Goal: Check status: Check status

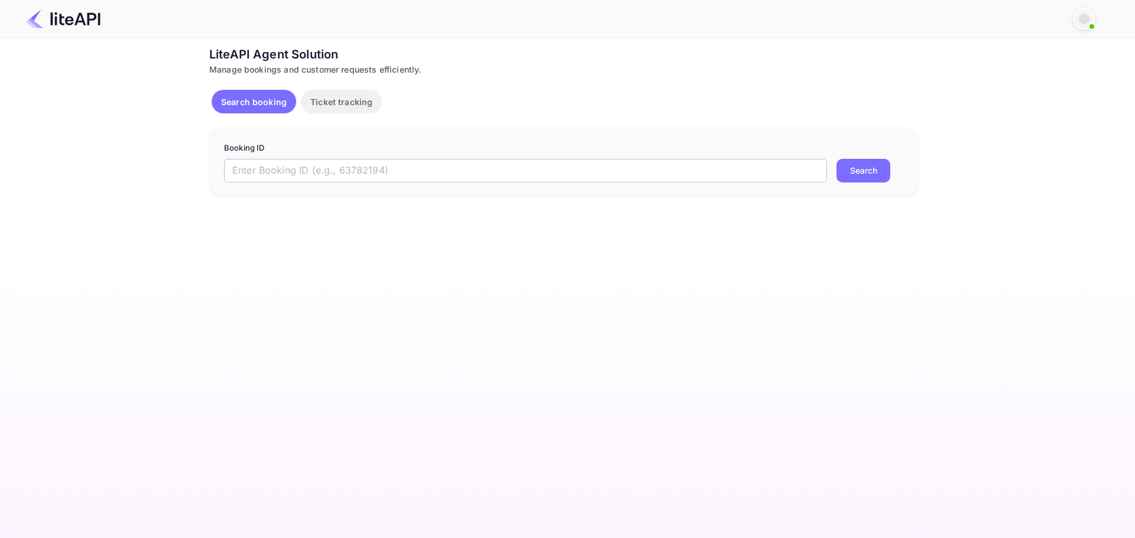
drag, startPoint x: 0, startPoint y: 0, endPoint x: 426, endPoint y: 175, distance: 460.6
click at [426, 175] on input "text" at bounding box center [525, 171] width 603 height 24
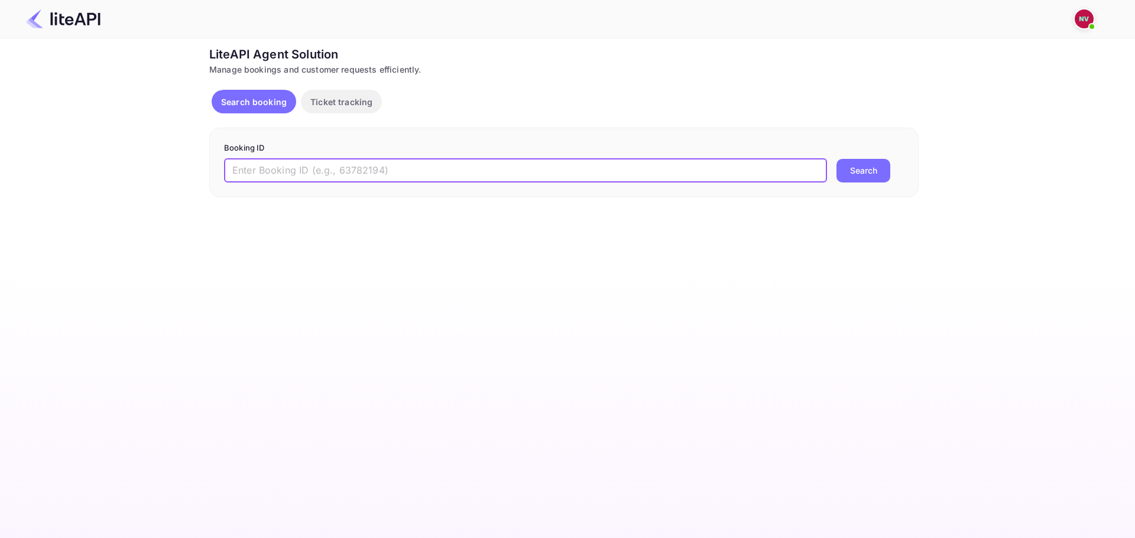
paste input "NJdRulsen"
type input "NJdRulsen"
click at [877, 174] on button "Search" at bounding box center [863, 171] width 54 height 24
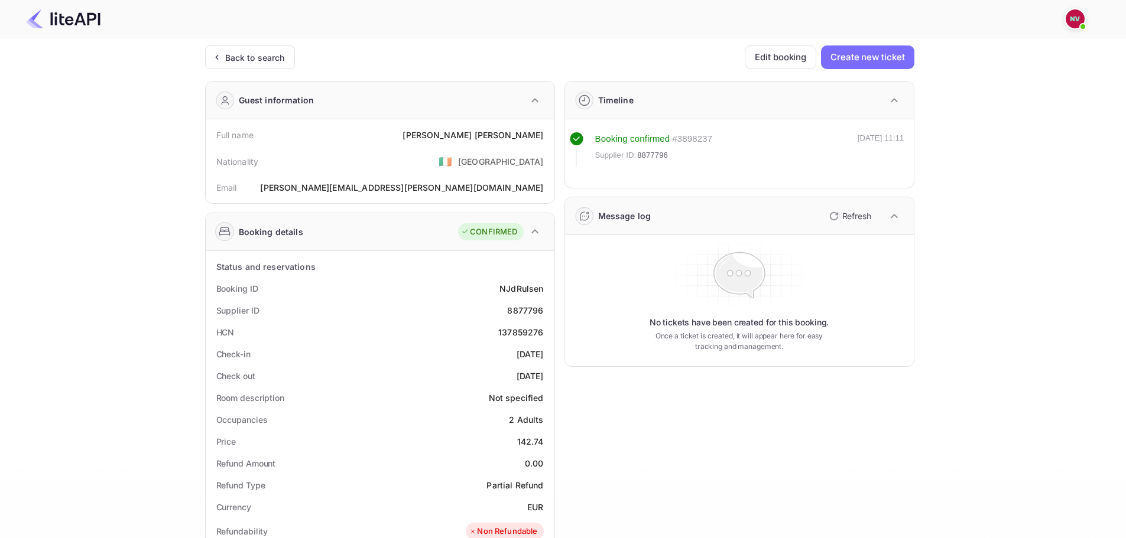
click at [518, 313] on div "8877796" at bounding box center [525, 310] width 36 height 12
copy div "8877796"
click at [525, 310] on div "8877796" at bounding box center [525, 310] width 36 height 12
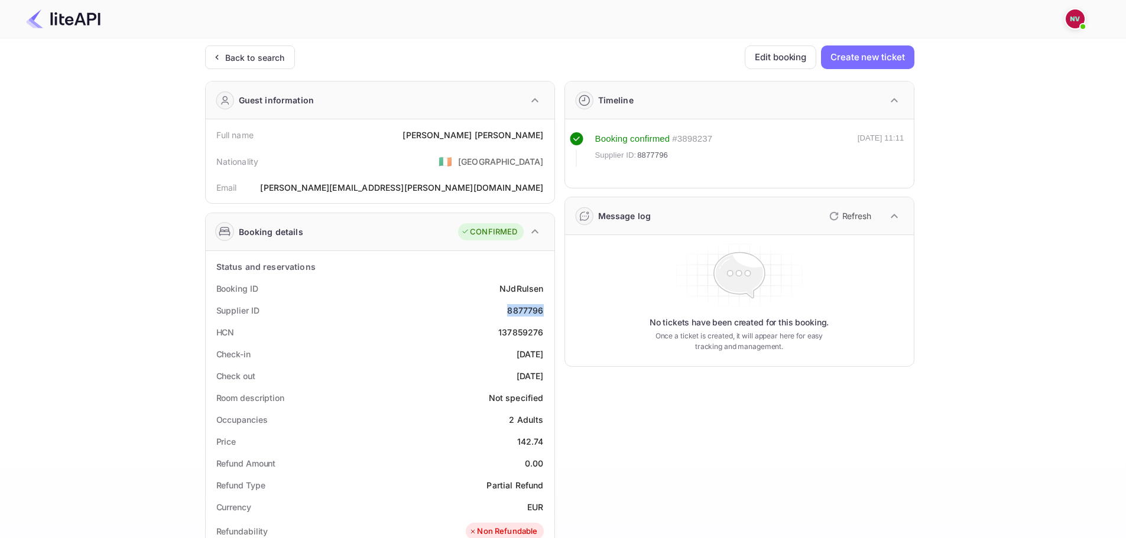
copy div "8877796"
click at [564, 329] on div "Message log Refresh No tickets have been created for this booking. Once a ticke…" at bounding box center [739, 282] width 350 height 170
